Goal: Task Accomplishment & Management: Use online tool/utility

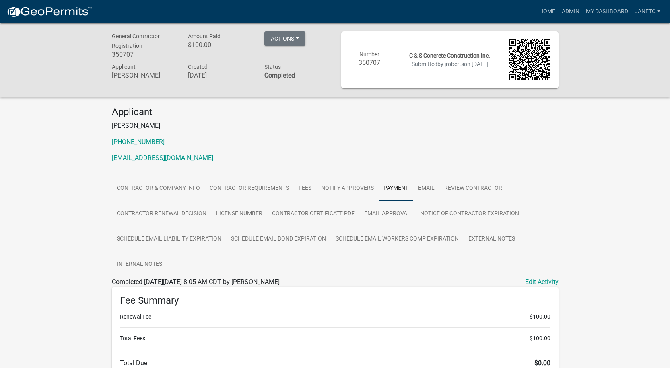
scroll to position [157, 0]
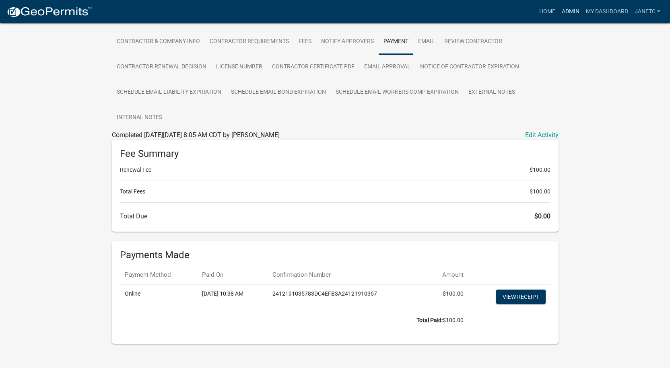
click at [569, 14] on link "Admin" at bounding box center [571, 11] width 24 height 15
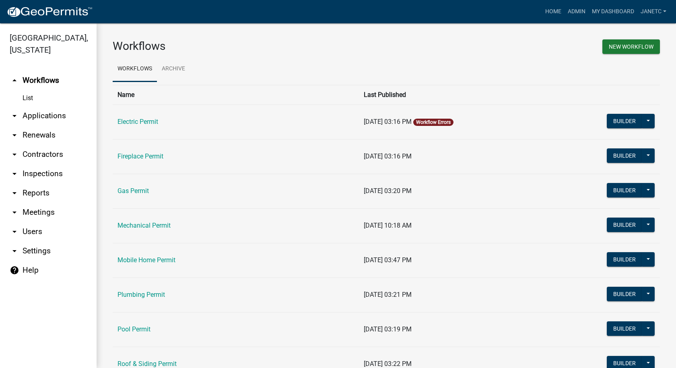
click at [38, 155] on link "arrow_drop_down Contractors" at bounding box center [48, 154] width 97 height 19
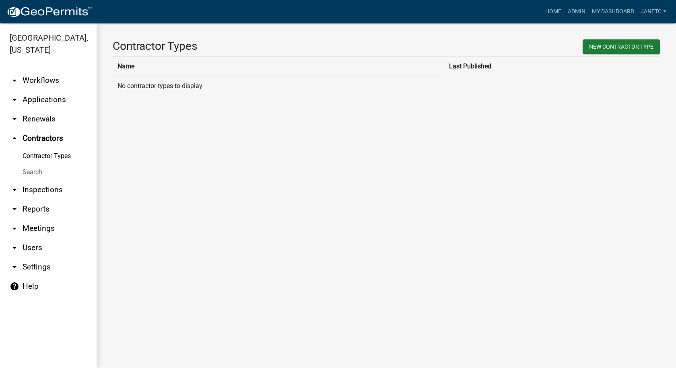
click at [41, 172] on link "Search" at bounding box center [48, 172] width 97 height 16
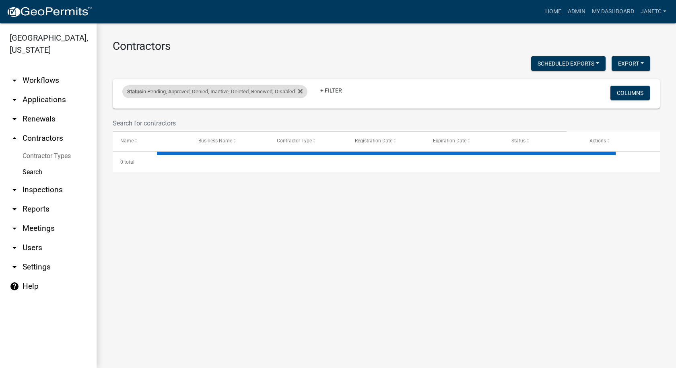
click at [305, 91] on div "Status in Pending, Approved, Denied, Inactive, Deleted, Renewed, Disabled Remov…" at bounding box center [214, 91] width 185 height 13
click at [288, 115] on wm-filter-builder "Status in Pending, Approved, Denied, Inactive, Deleted, Renewed, Disabled Remov…" at bounding box center [386, 105] width 547 height 52
select select "1: '0'"
select select "3: 100"
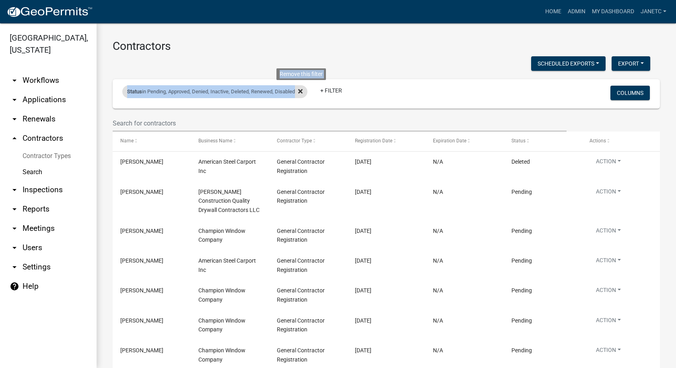
click at [301, 89] on icon at bounding box center [300, 91] width 4 height 6
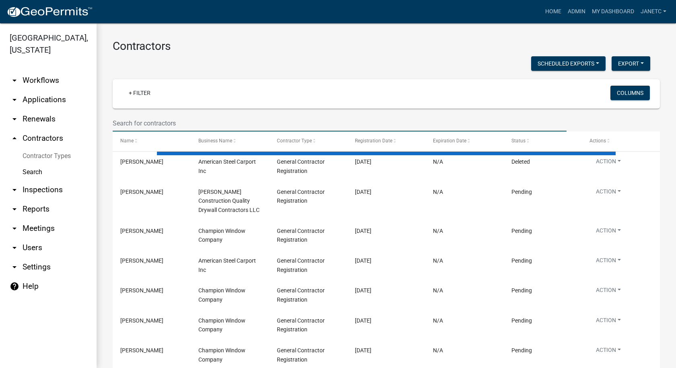
click at [199, 115] on input "text" at bounding box center [340, 123] width 454 height 16
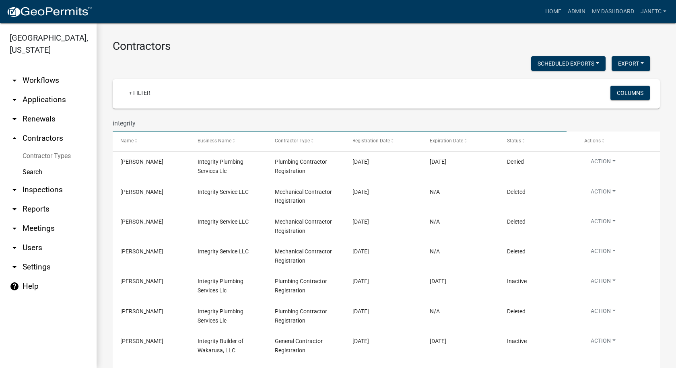
drag, startPoint x: 139, startPoint y: 124, endPoint x: 78, endPoint y: 121, distance: 61.2
click at [78, 121] on div "[GEOGRAPHIC_DATA], [US_STATE] arrow_drop_down Workflows List arrow_drop_down Ap…" at bounding box center [338, 195] width 676 height 345
drag, startPoint x: 125, startPoint y: 122, endPoint x: 80, endPoint y: 123, distance: 44.7
click at [80, 122] on div "[GEOGRAPHIC_DATA], [US_STATE] arrow_drop_down Workflows List arrow_drop_down Ap…" at bounding box center [338, 195] width 676 height 345
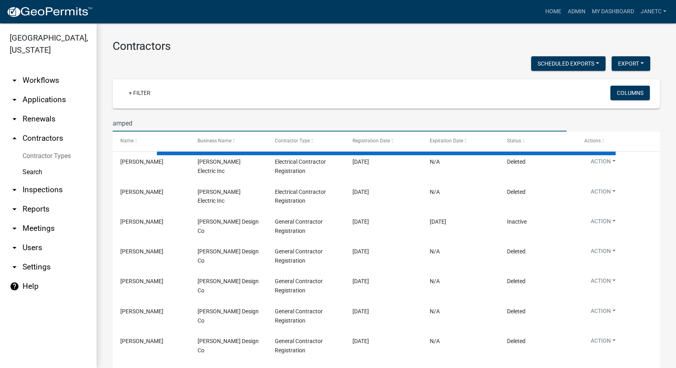
type input "amped"
